Goal: Navigation & Orientation: Find specific page/section

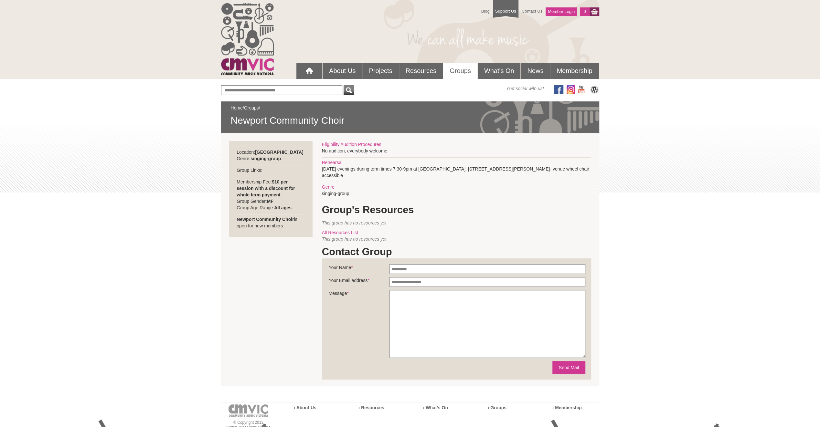
scroll to position [115, 0]
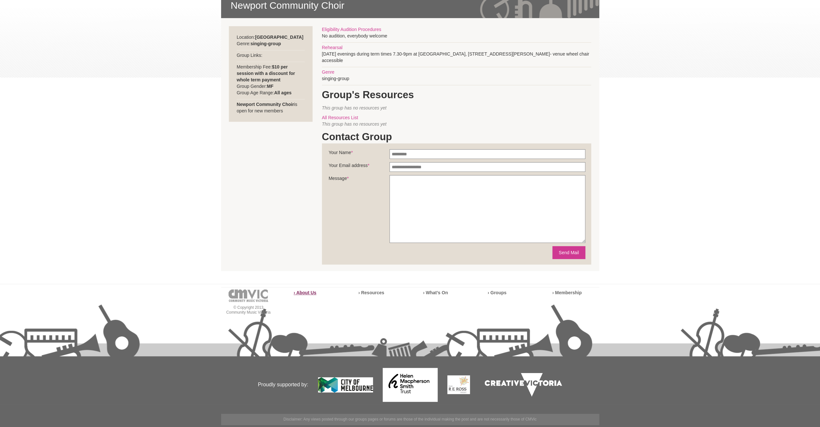
click at [305, 293] on strong "› About Us" at bounding box center [305, 292] width 23 height 5
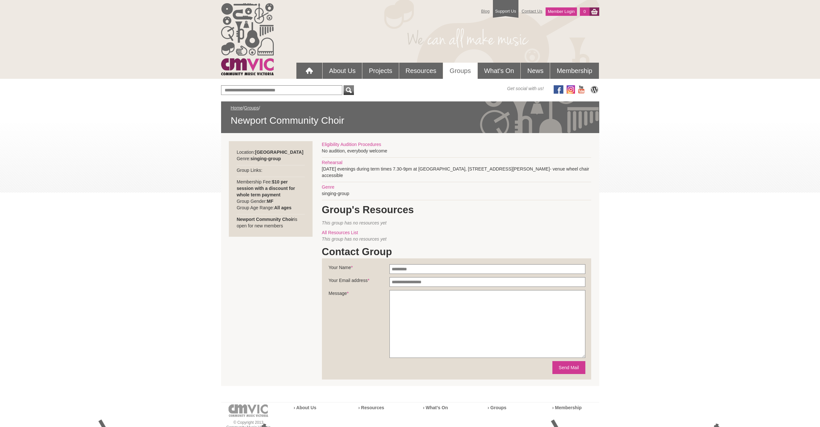
scroll to position [114, 0]
